Goal: Task Accomplishment & Management: Complete application form

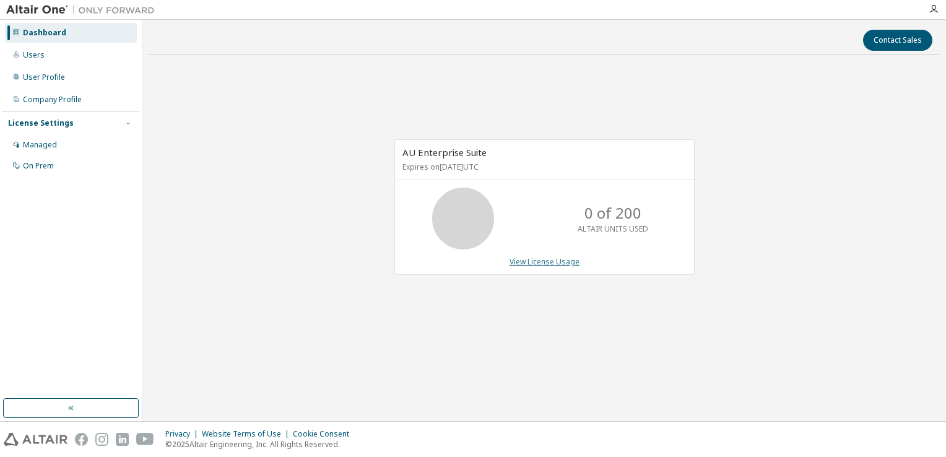
click at [542, 264] on link "View License Usage" at bounding box center [545, 261] width 70 height 11
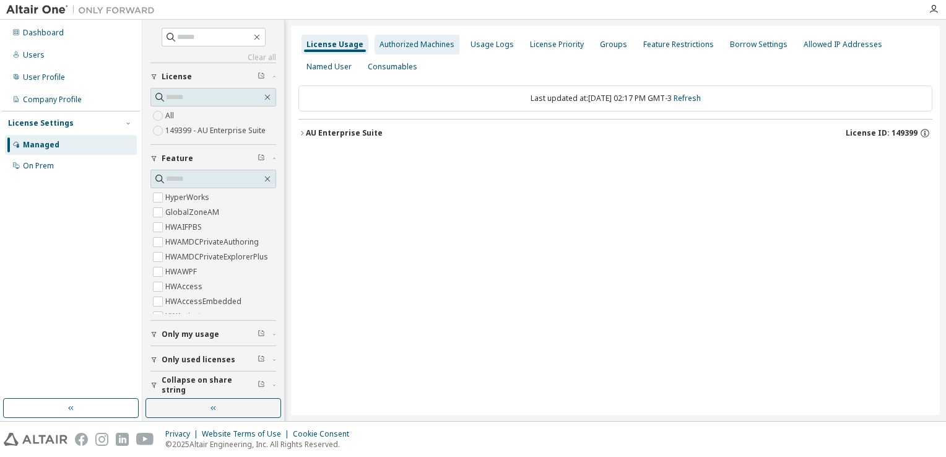
click at [410, 46] on div "Authorized Machines" at bounding box center [417, 45] width 75 height 10
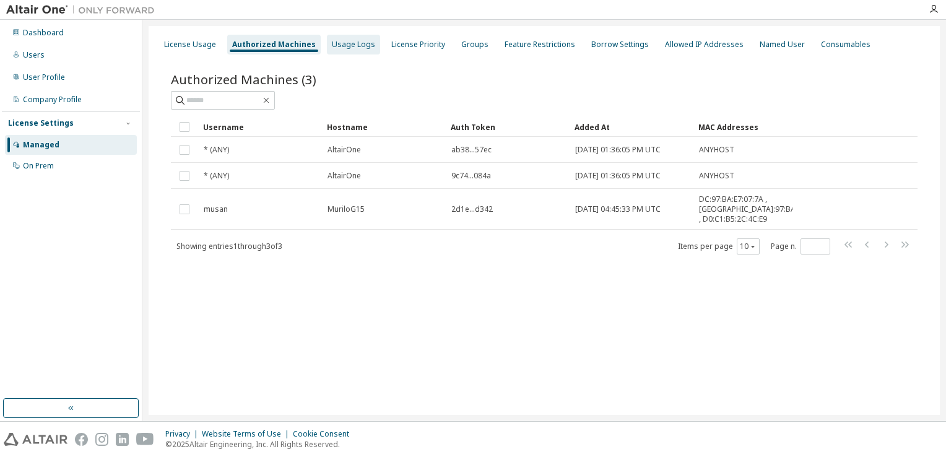
click at [354, 51] on div "Usage Logs" at bounding box center [353, 45] width 53 height 20
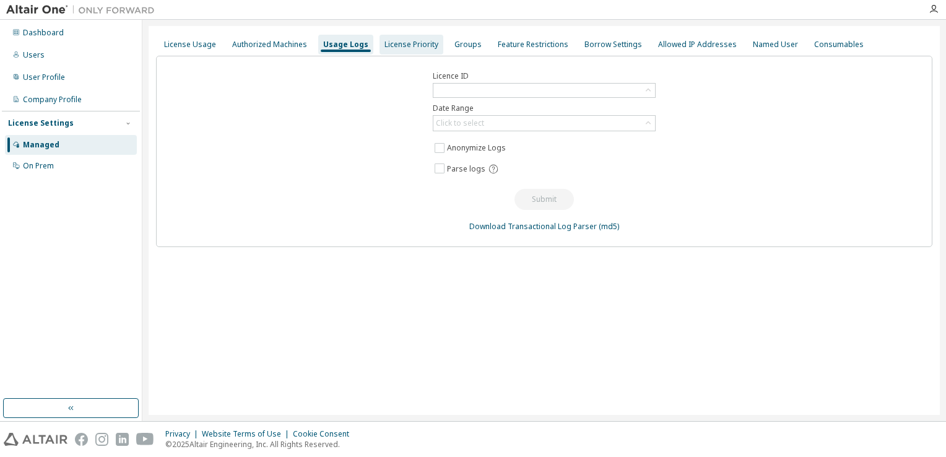
click at [406, 53] on div "License Priority" at bounding box center [412, 45] width 64 height 20
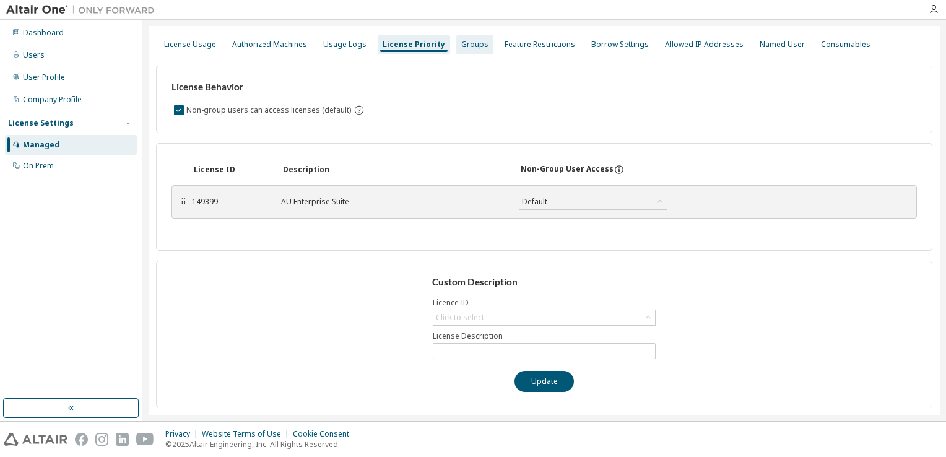
click at [466, 43] on div "Groups" at bounding box center [474, 45] width 27 height 10
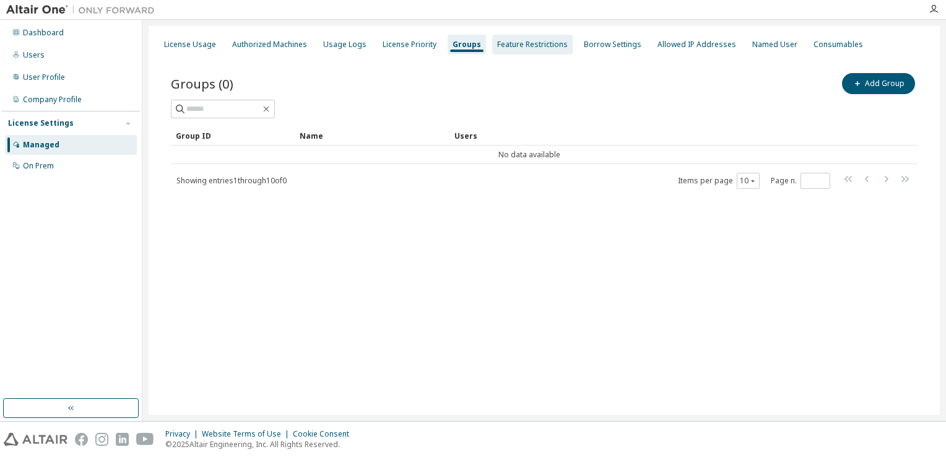
click at [538, 46] on div "Feature Restrictions" at bounding box center [532, 45] width 71 height 10
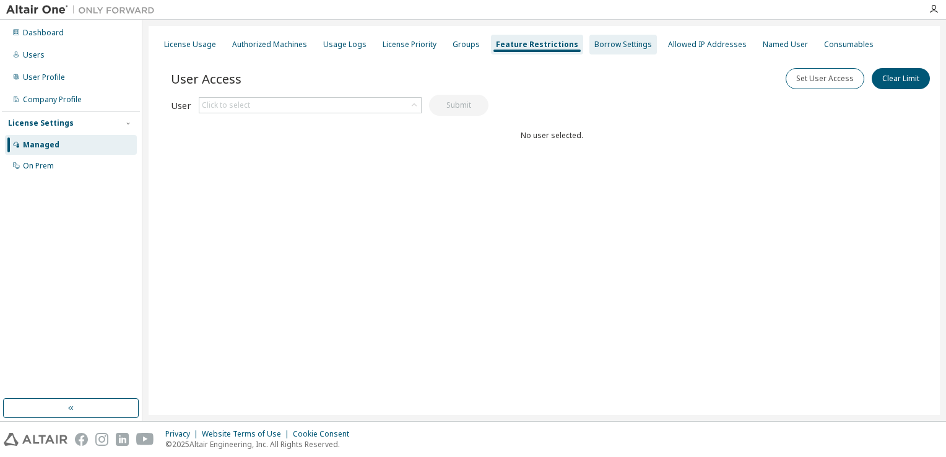
click at [607, 45] on div "Borrow Settings" at bounding box center [624, 45] width 58 height 10
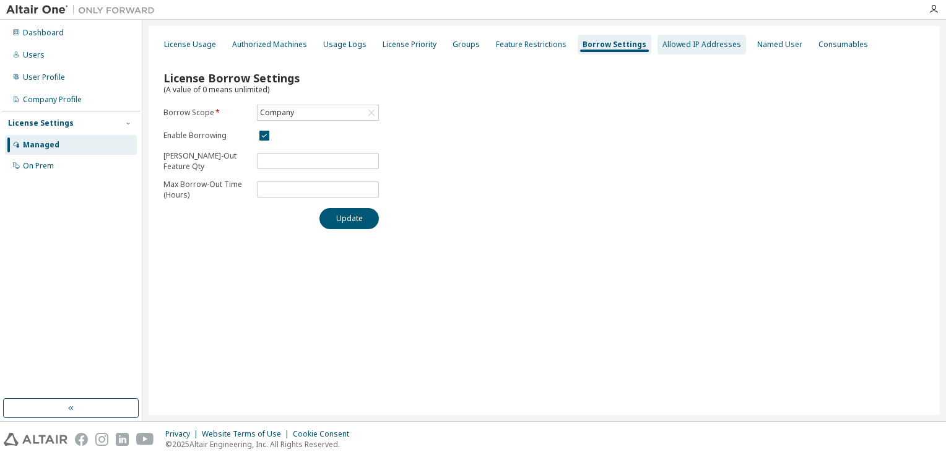
click at [703, 46] on div "Allowed IP Addresses" at bounding box center [702, 45] width 79 height 10
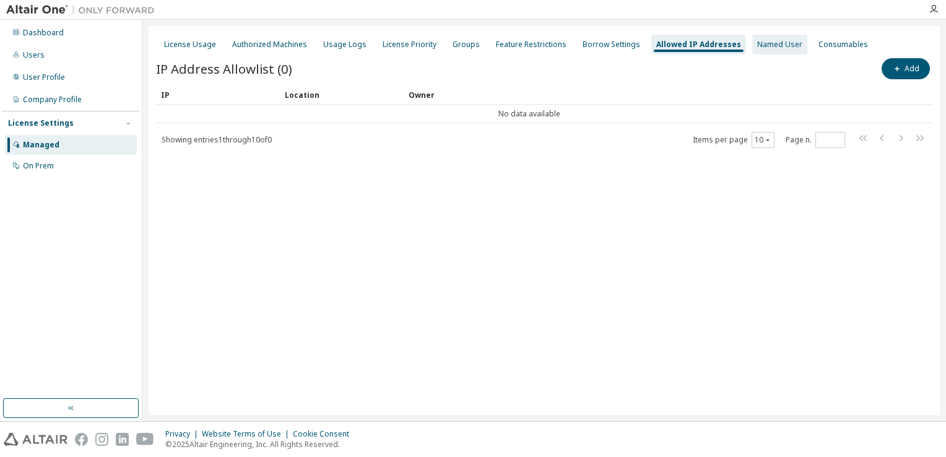
click at [766, 43] on div "Named User" at bounding box center [780, 45] width 45 height 10
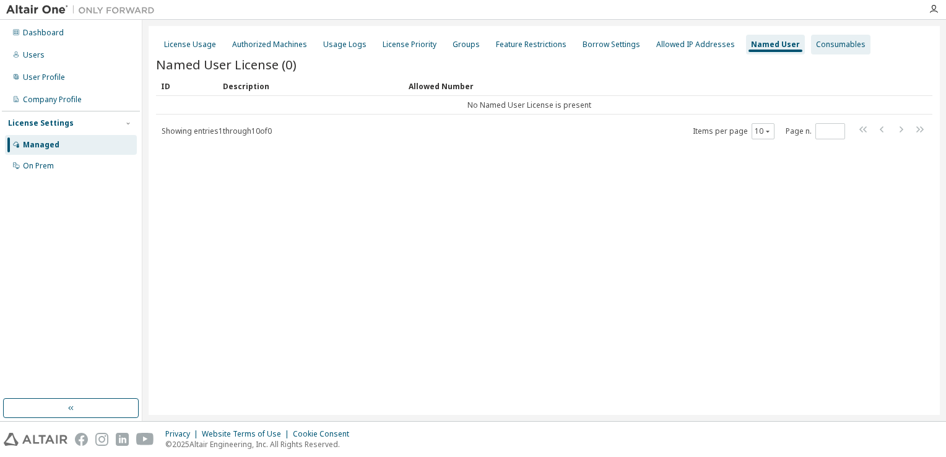
click at [827, 48] on div "Consumables" at bounding box center [841, 45] width 50 height 10
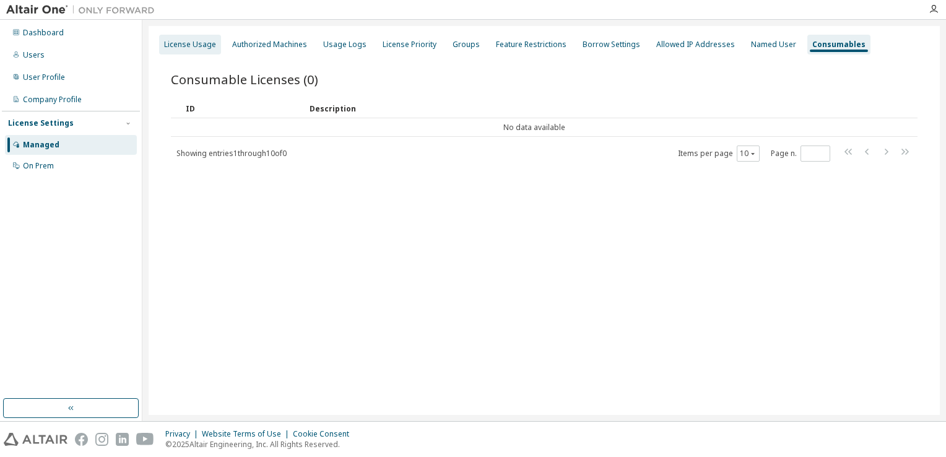
click at [198, 41] on div "License Usage" at bounding box center [190, 45] width 52 height 10
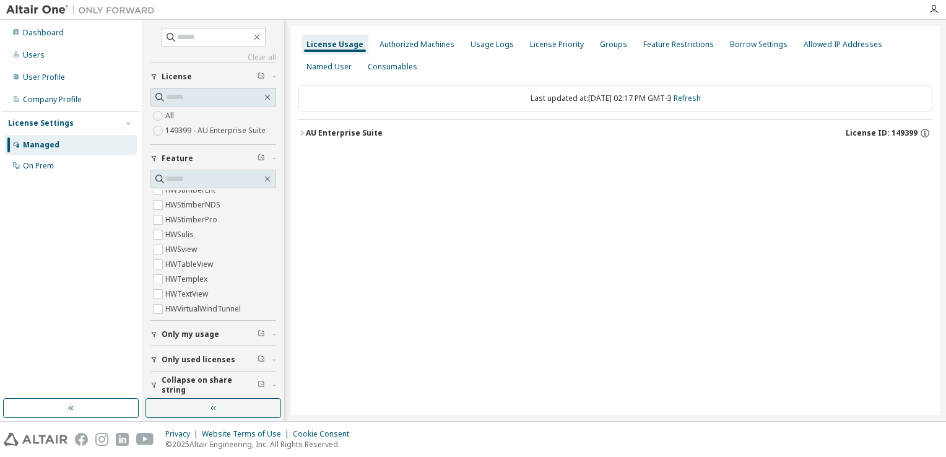
scroll to position [4743, 0]
click at [186, 337] on span "Only my usage" at bounding box center [191, 335] width 58 height 10
click at [396, 42] on div "Authorized Machines" at bounding box center [417, 45] width 75 height 10
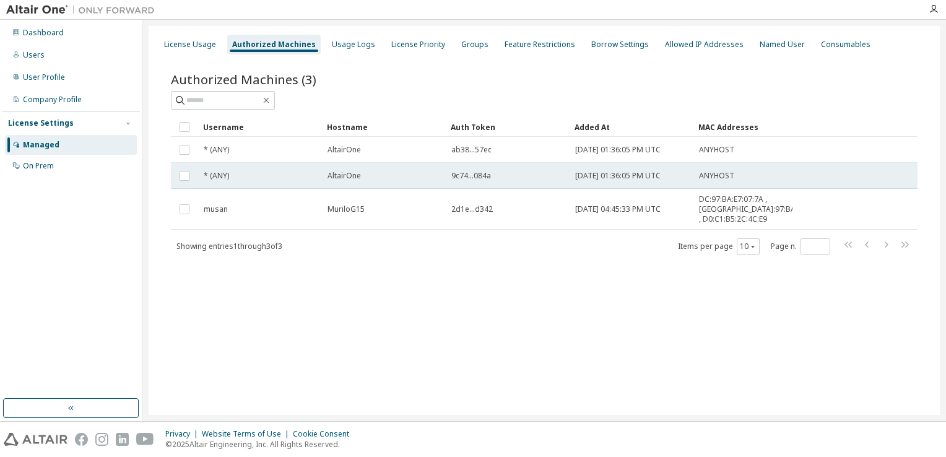
click at [469, 174] on span "9c74...084a" at bounding box center [472, 176] width 40 height 10
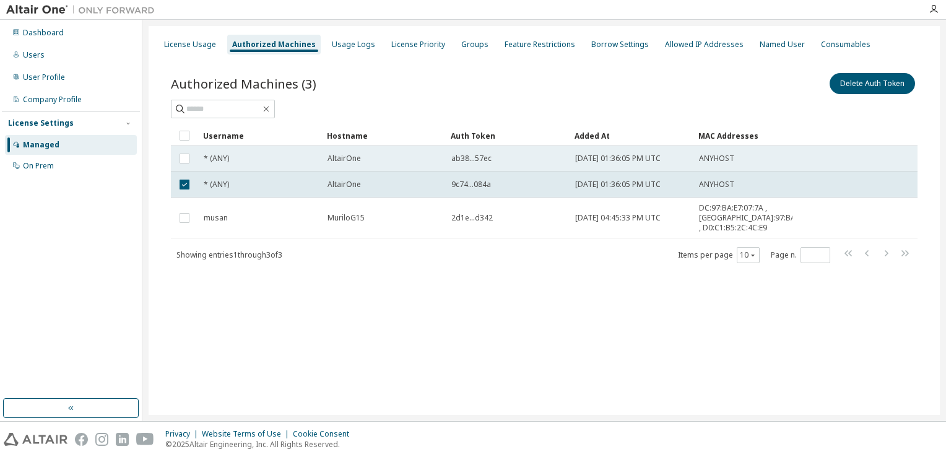
click at [493, 157] on div "ab38...57ec" at bounding box center [508, 159] width 113 height 10
click at [468, 156] on span "ab38...57ec" at bounding box center [472, 159] width 40 height 10
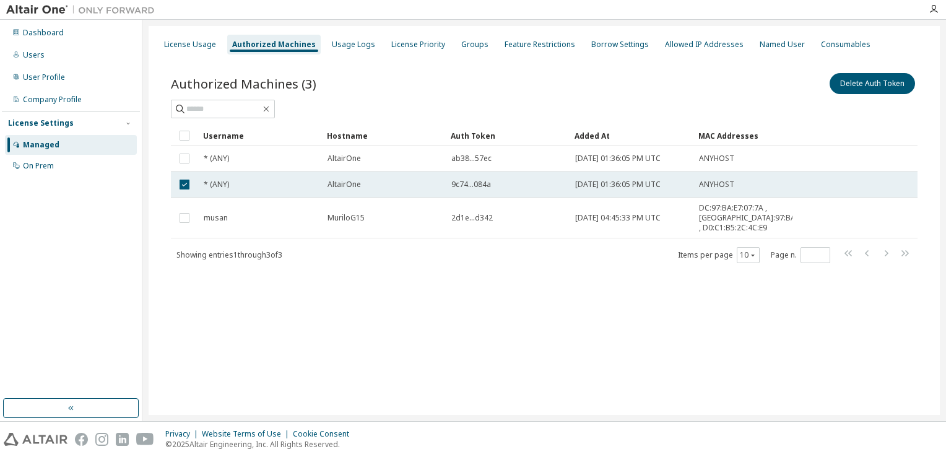
click at [419, 180] on div "AltairOne" at bounding box center [384, 185] width 113 height 10
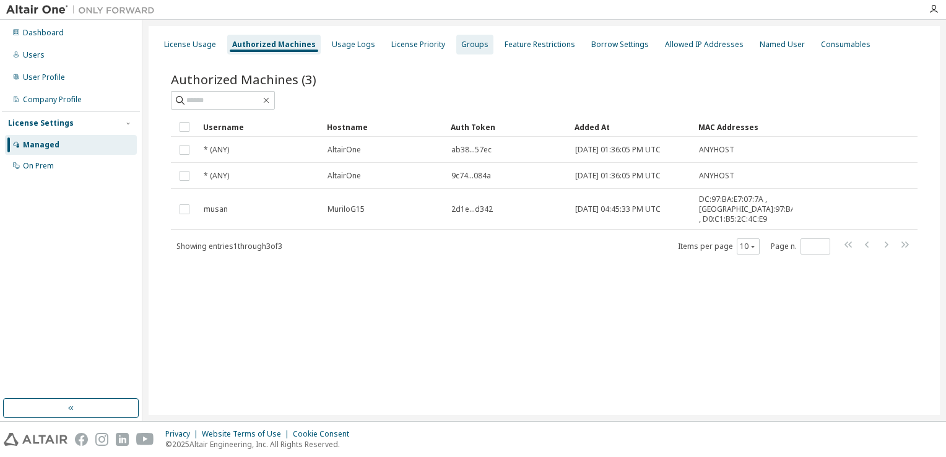
click at [461, 48] on div "Groups" at bounding box center [474, 45] width 27 height 10
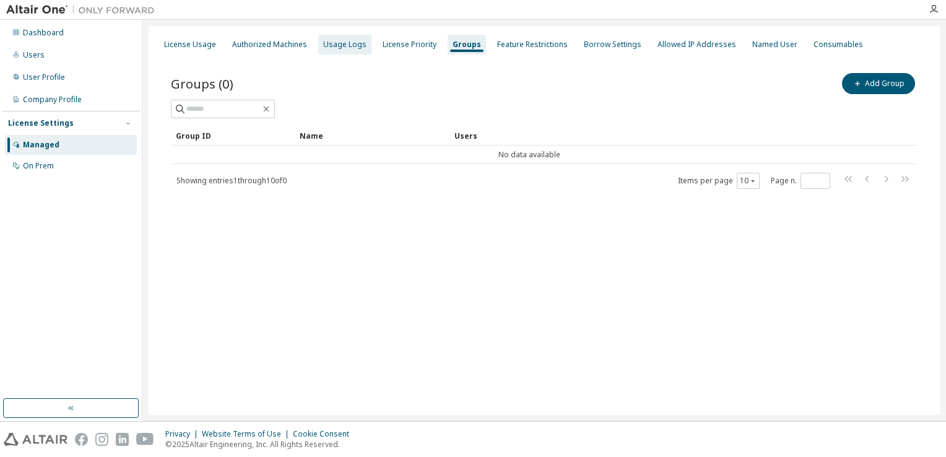
click at [328, 37] on div "Usage Logs" at bounding box center [344, 45] width 53 height 20
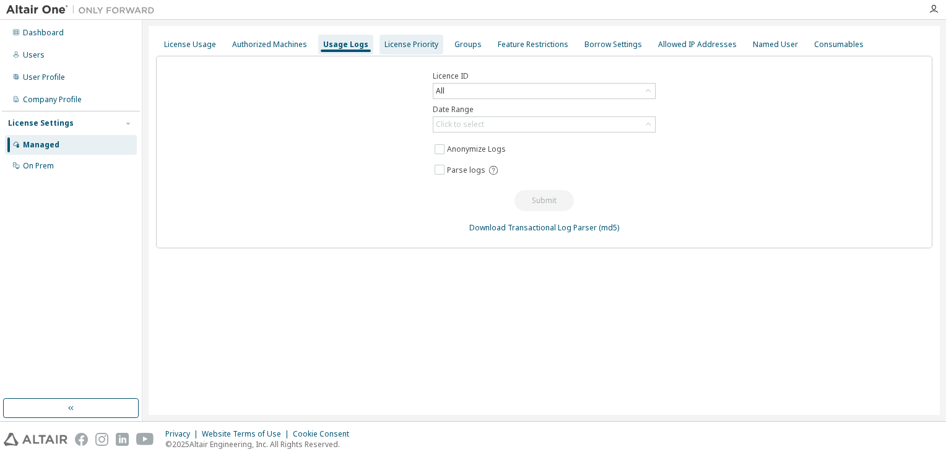
click at [395, 48] on div "License Priority" at bounding box center [412, 45] width 54 height 10
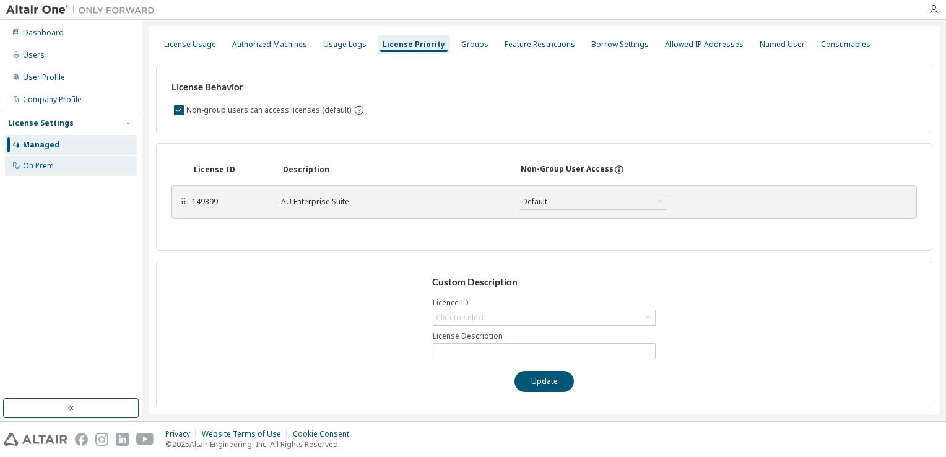
click at [89, 170] on div "On Prem" at bounding box center [71, 166] width 132 height 20
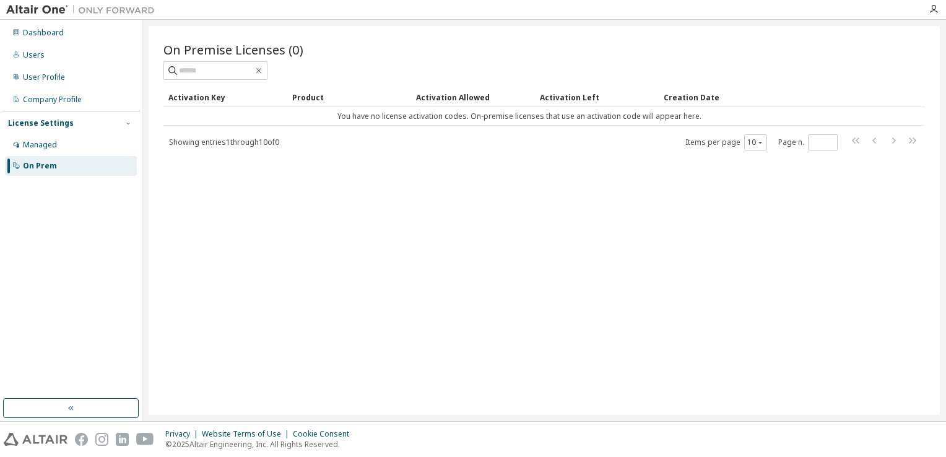
click at [592, 100] on div "Activation Left" at bounding box center [597, 97] width 114 height 20
click at [450, 94] on div "Activation Allowed" at bounding box center [473, 97] width 114 height 20
click at [210, 92] on div "Activation Key" at bounding box center [225, 97] width 114 height 20
click at [579, 96] on div "Activation Left" at bounding box center [597, 97] width 114 height 20
click at [684, 92] on div "Creation Date" at bounding box center [767, 97] width 207 height 20
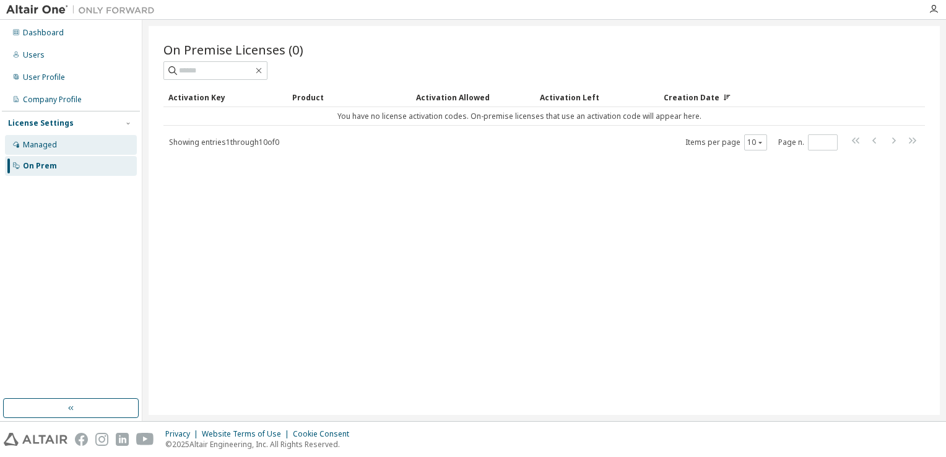
click at [78, 135] on div "Managed" at bounding box center [71, 145] width 132 height 20
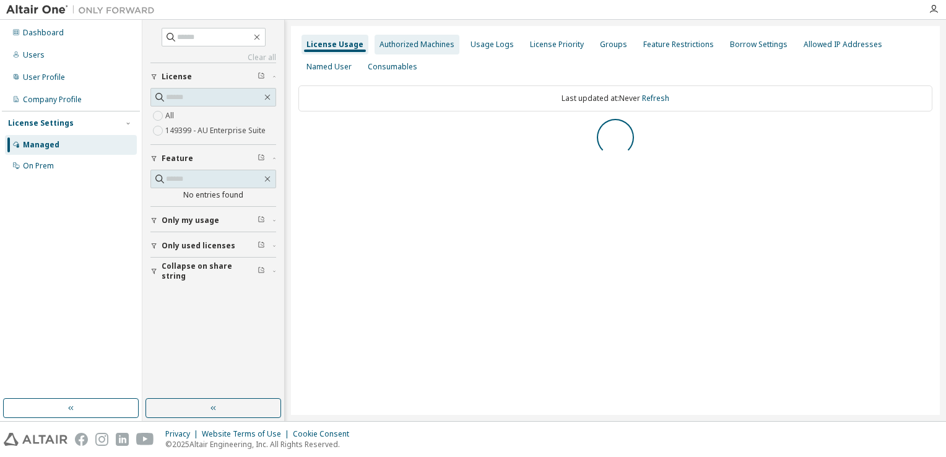
click at [427, 51] on div "Authorized Machines" at bounding box center [417, 45] width 85 height 20
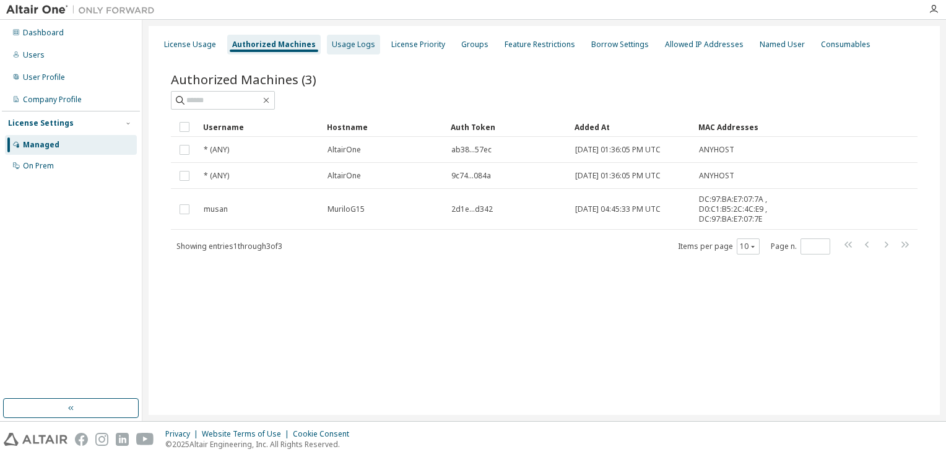
click at [337, 46] on div "Usage Logs" at bounding box center [353, 45] width 43 height 10
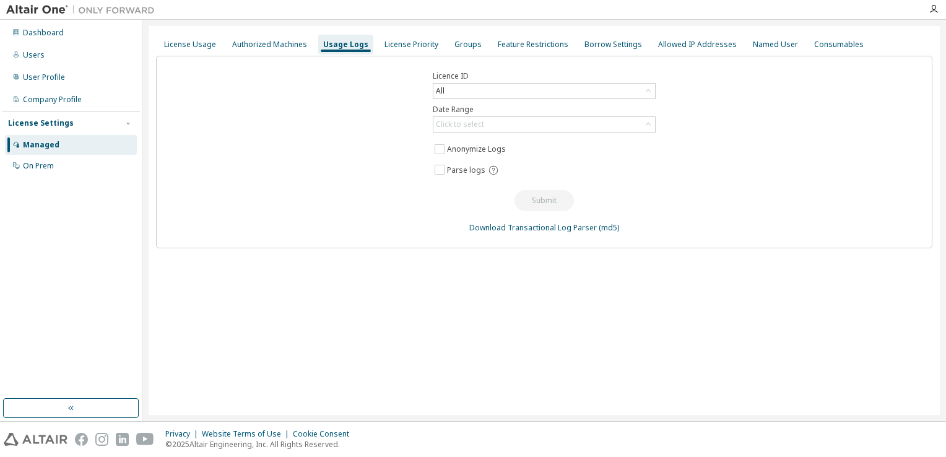
click at [17, 10] on img at bounding box center [83, 10] width 155 height 12
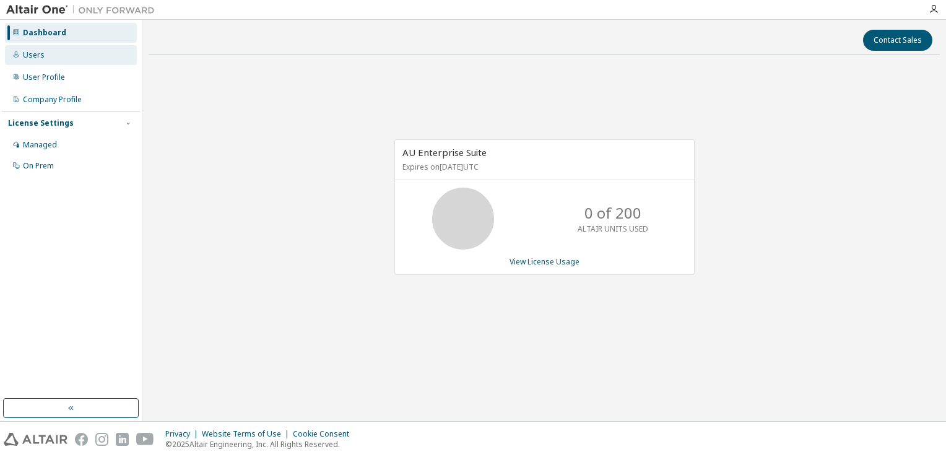
click at [50, 50] on div "Users" at bounding box center [71, 55] width 132 height 20
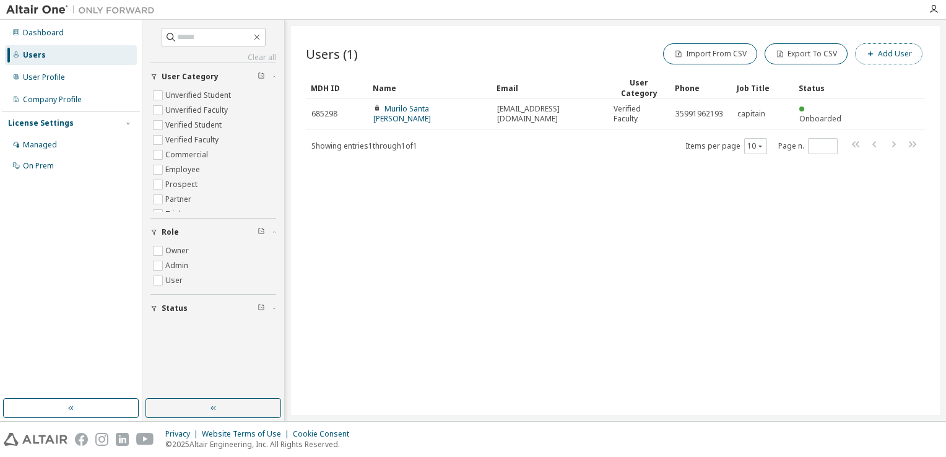
click at [881, 61] on button "Add User" at bounding box center [889, 53] width 68 height 21
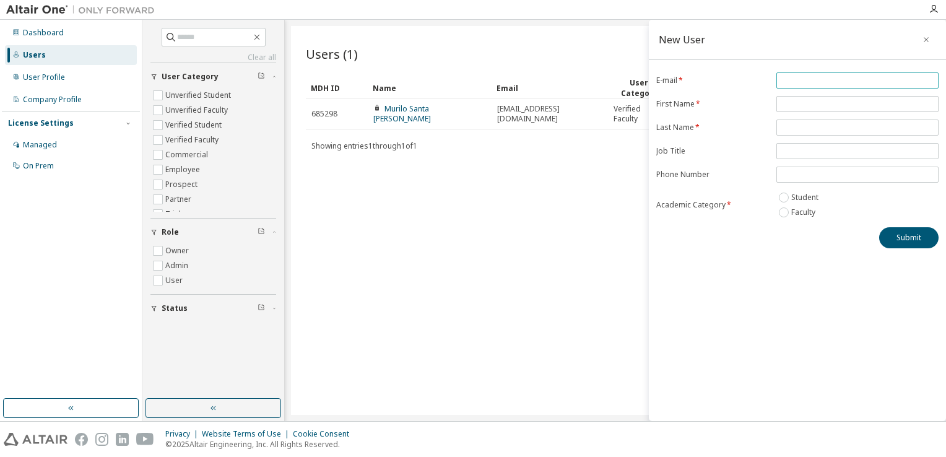
click at [850, 78] on input "email" at bounding box center [858, 81] width 156 height 10
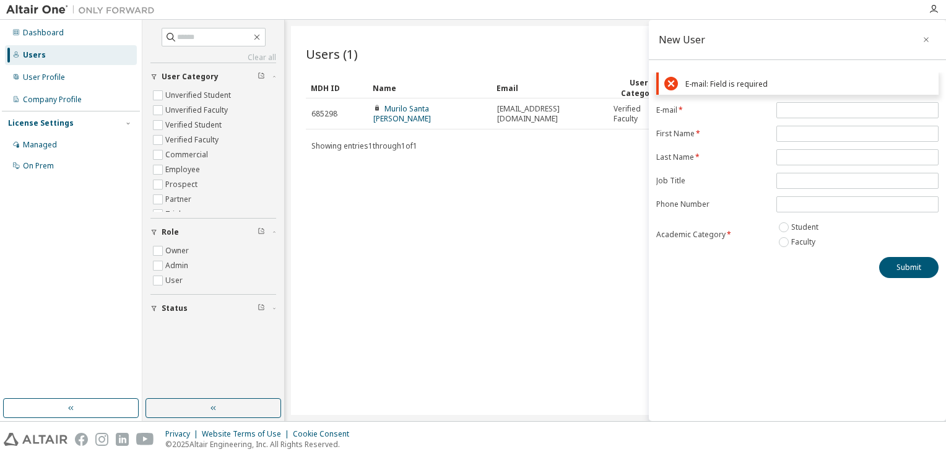
click at [852, 94] on div "E-mail: Field is required" at bounding box center [798, 83] width 282 height 22
click at [811, 105] on input "email" at bounding box center [858, 110] width 156 height 10
paste input "**********"
type input "**********"
click at [833, 135] on form "**********" at bounding box center [798, 175] width 282 height 147
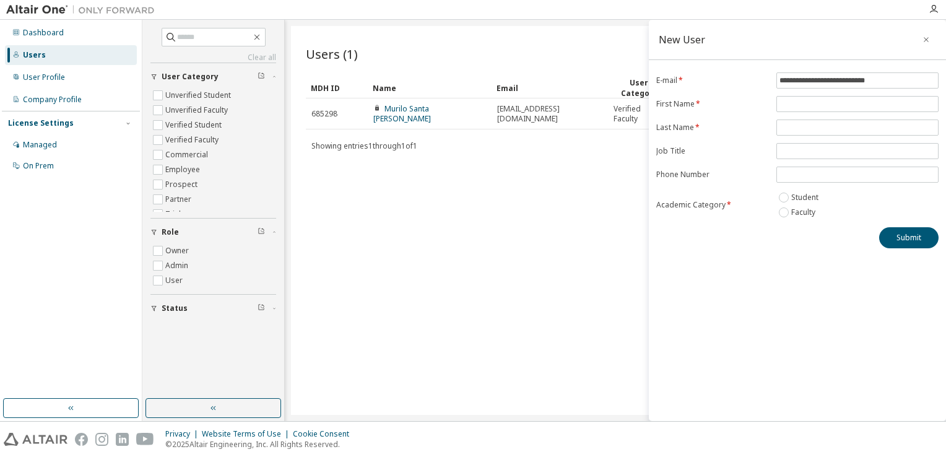
click at [689, 318] on div "**********" at bounding box center [797, 220] width 297 height 401
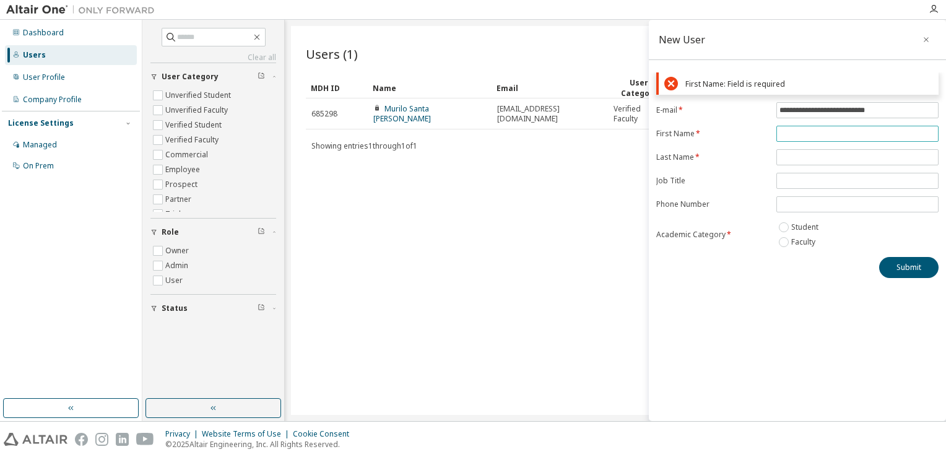
click at [804, 130] on input "text" at bounding box center [858, 134] width 156 height 10
click at [828, 133] on input "text" at bounding box center [858, 134] width 156 height 10
type input "****"
click at [791, 162] on form "**********" at bounding box center [798, 175] width 282 height 147
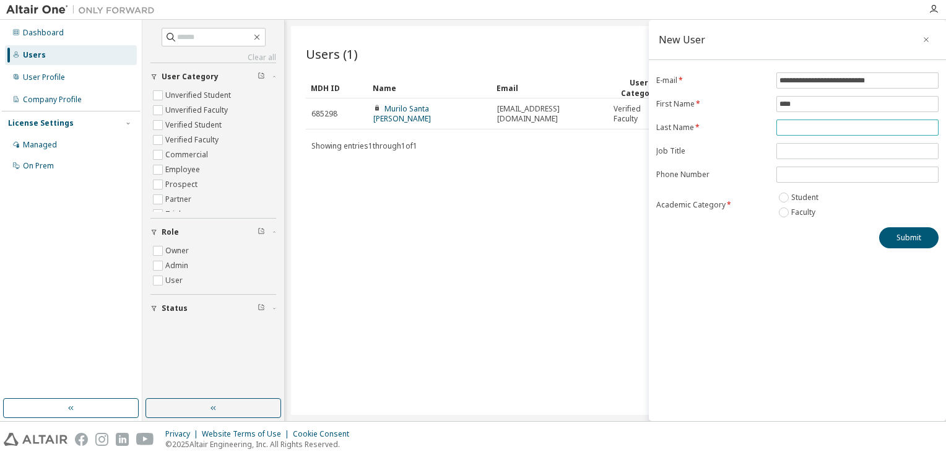
click at [828, 120] on span at bounding box center [858, 128] width 162 height 16
click at [801, 131] on input "text" at bounding box center [858, 128] width 156 height 10
type input "*"
drag, startPoint x: 805, startPoint y: 105, endPoint x: 702, endPoint y: 131, distance: 105.9
click at [702, 131] on form "**********" at bounding box center [798, 145] width 282 height 147
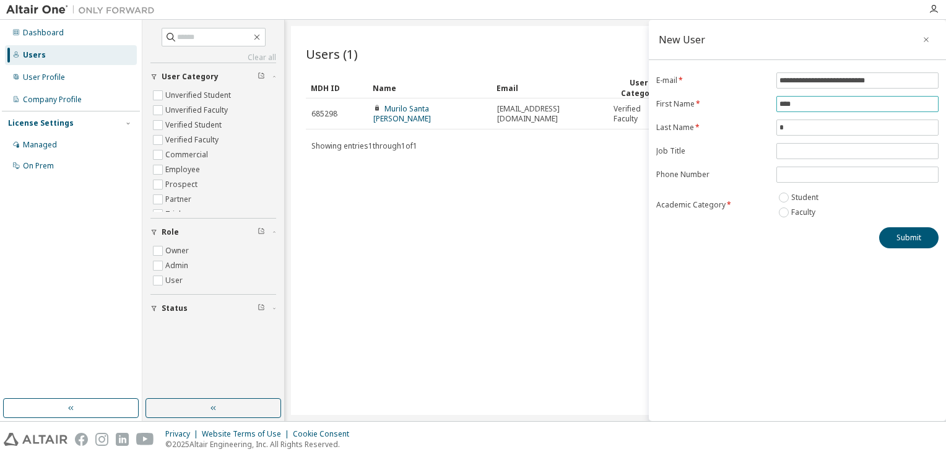
type input "*"
type input "******"
click at [808, 126] on input "*" at bounding box center [858, 128] width 156 height 10
type input "******"
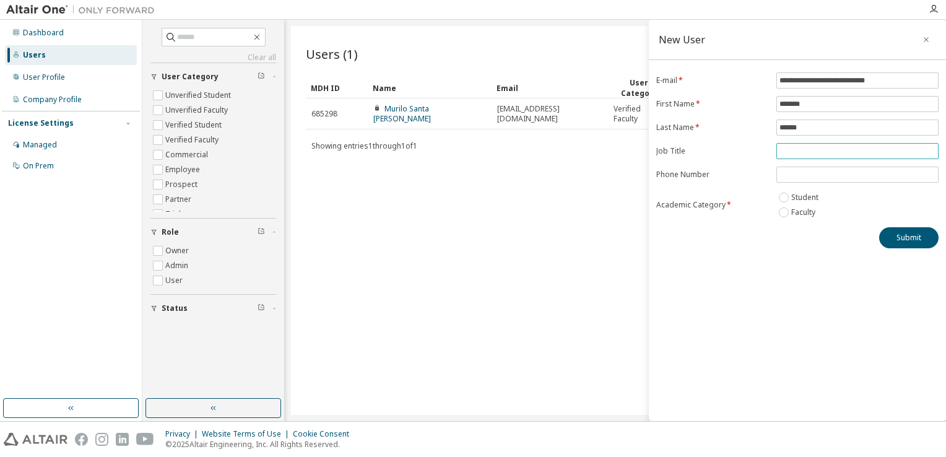
click at [785, 151] on input "text" at bounding box center [858, 151] width 156 height 10
type input "**********"
click at [834, 181] on form "**********" at bounding box center [798, 145] width 282 height 147
click at [839, 175] on input "tel" at bounding box center [858, 175] width 156 height 10
type input "**********"
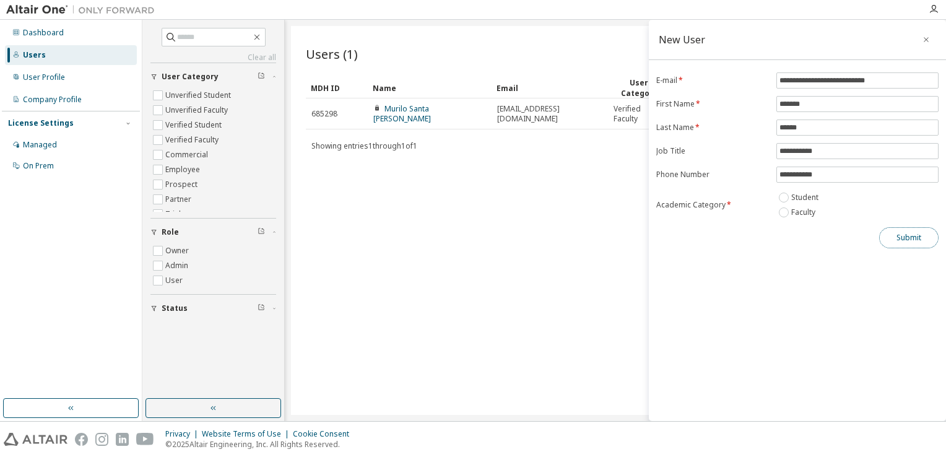
click at [911, 237] on button "Submit" at bounding box center [909, 237] width 59 height 21
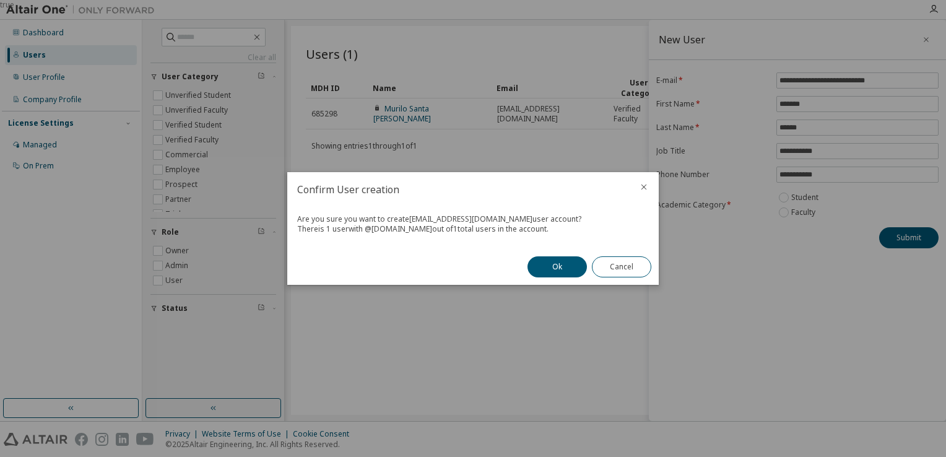
click at [652, 185] on div at bounding box center [644, 188] width 30 height 32
click at [648, 185] on icon "close" at bounding box center [644, 187] width 10 height 10
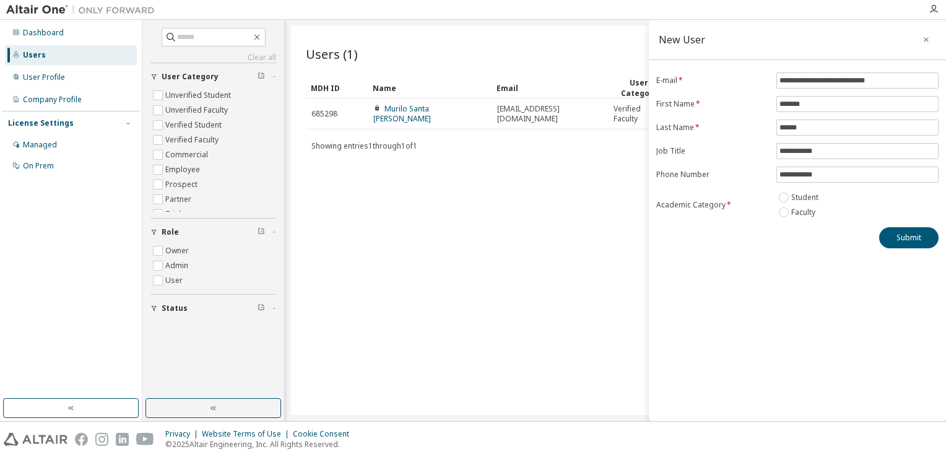
click at [925, 39] on icon "button" at bounding box center [926, 40] width 9 height 10
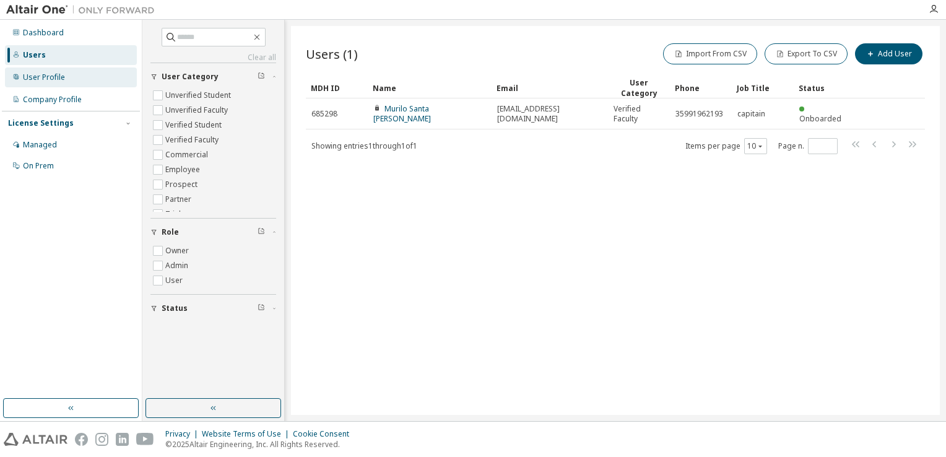
click at [67, 81] on div "User Profile" at bounding box center [71, 78] width 132 height 20
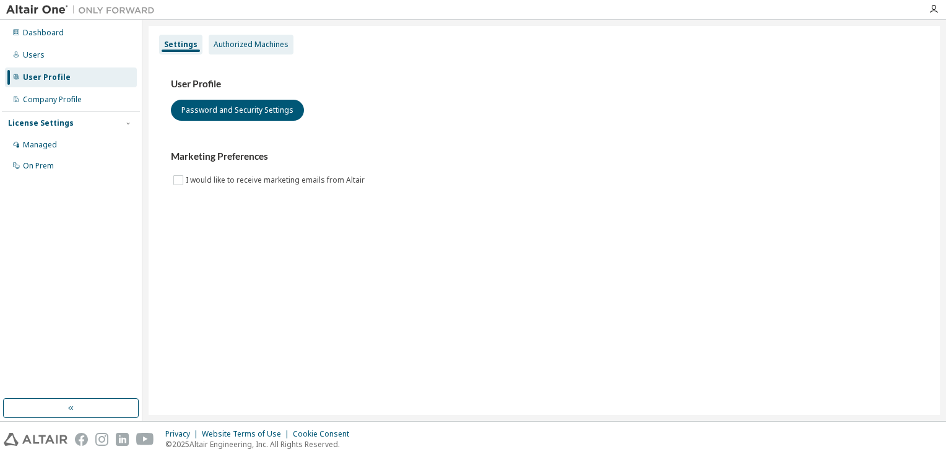
click at [266, 40] on div "Authorized Machines" at bounding box center [251, 45] width 75 height 10
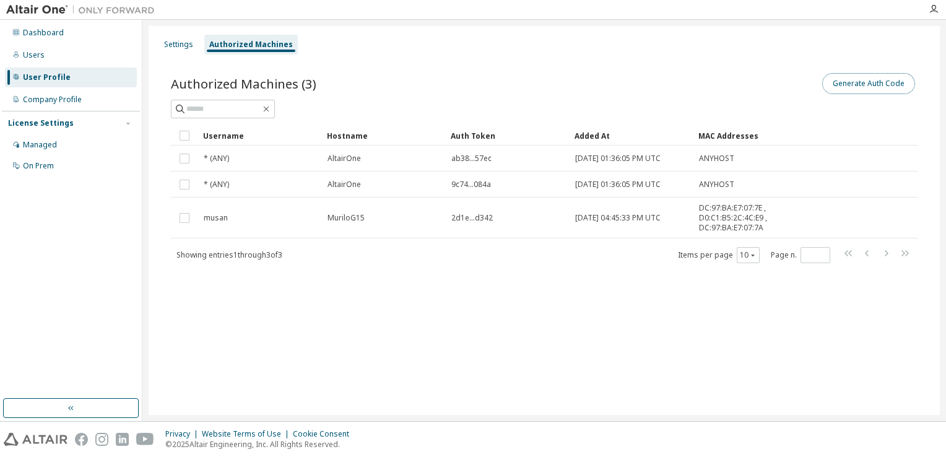
click at [867, 76] on button "Generate Auth Code" at bounding box center [869, 83] width 93 height 21
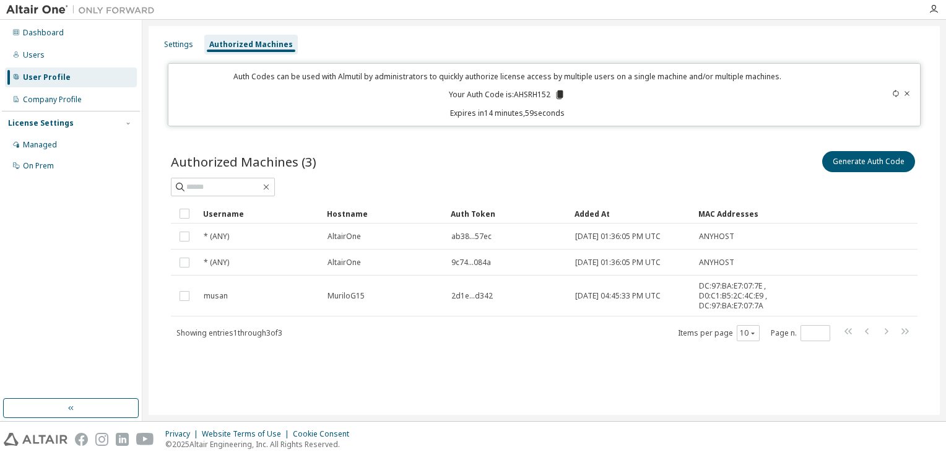
click at [906, 92] on icon at bounding box center [907, 93] width 7 height 7
